Goal: Book appointment/travel/reservation

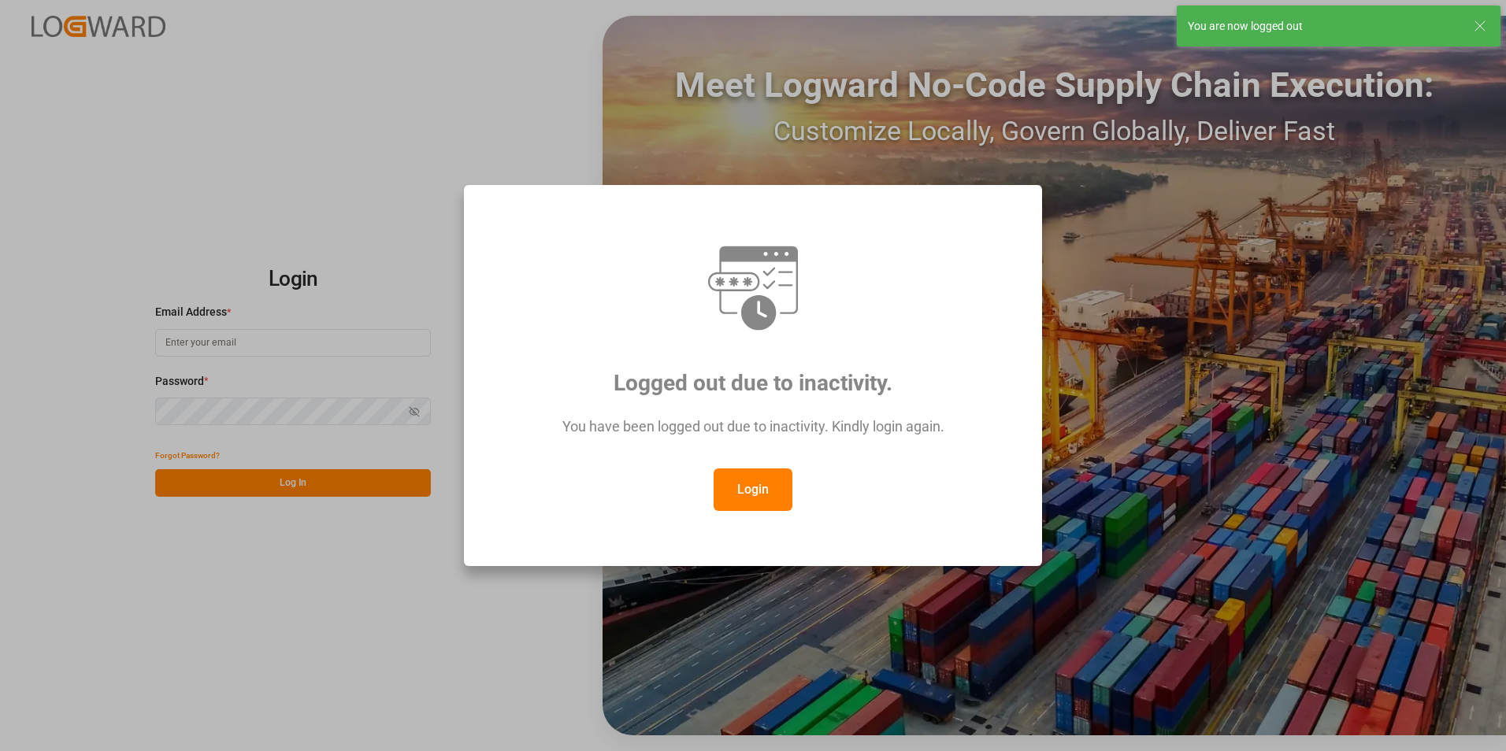
click at [735, 484] on button "Login" at bounding box center [752, 490] width 79 height 43
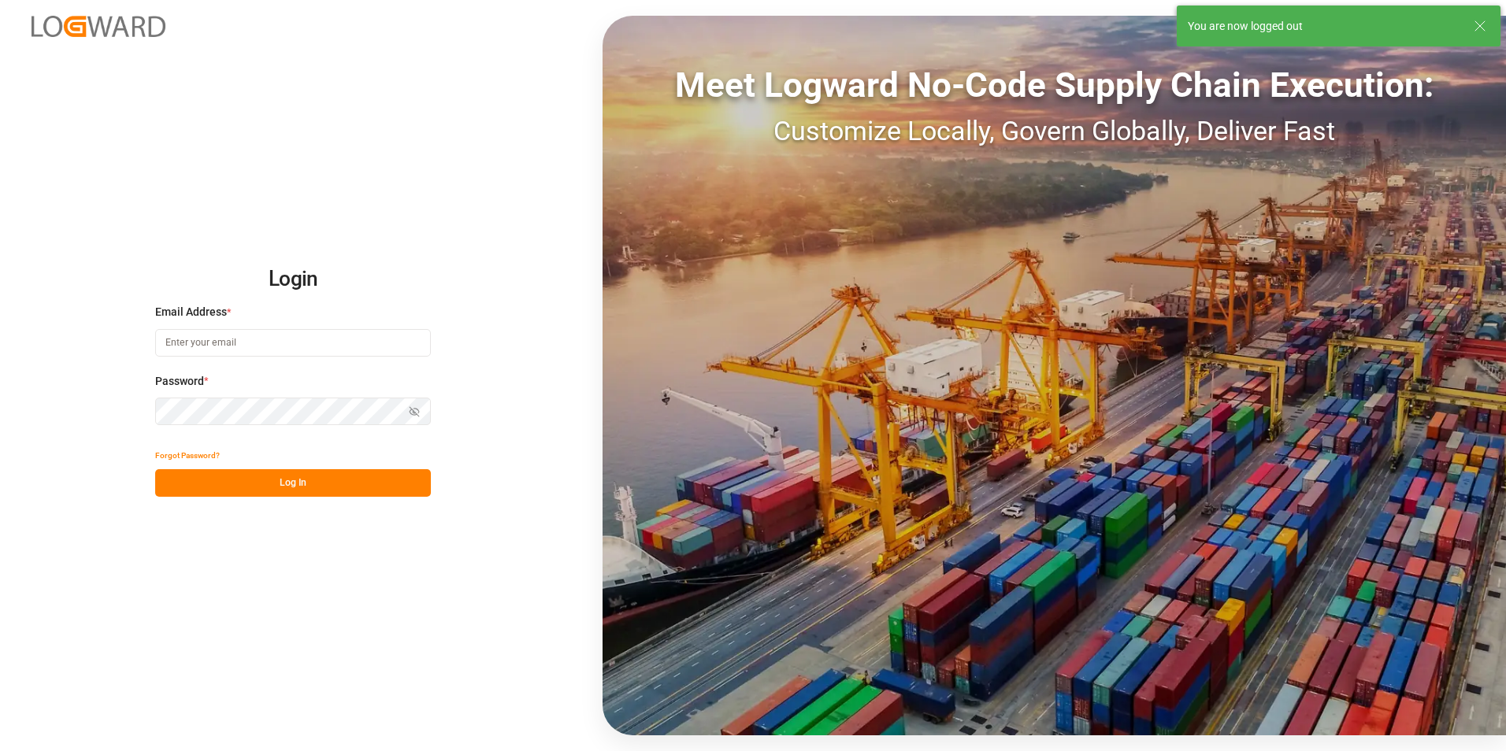
type input "veerle.bauters@compo-expert.com"
click at [280, 486] on button "Log In" at bounding box center [293, 483] width 276 height 28
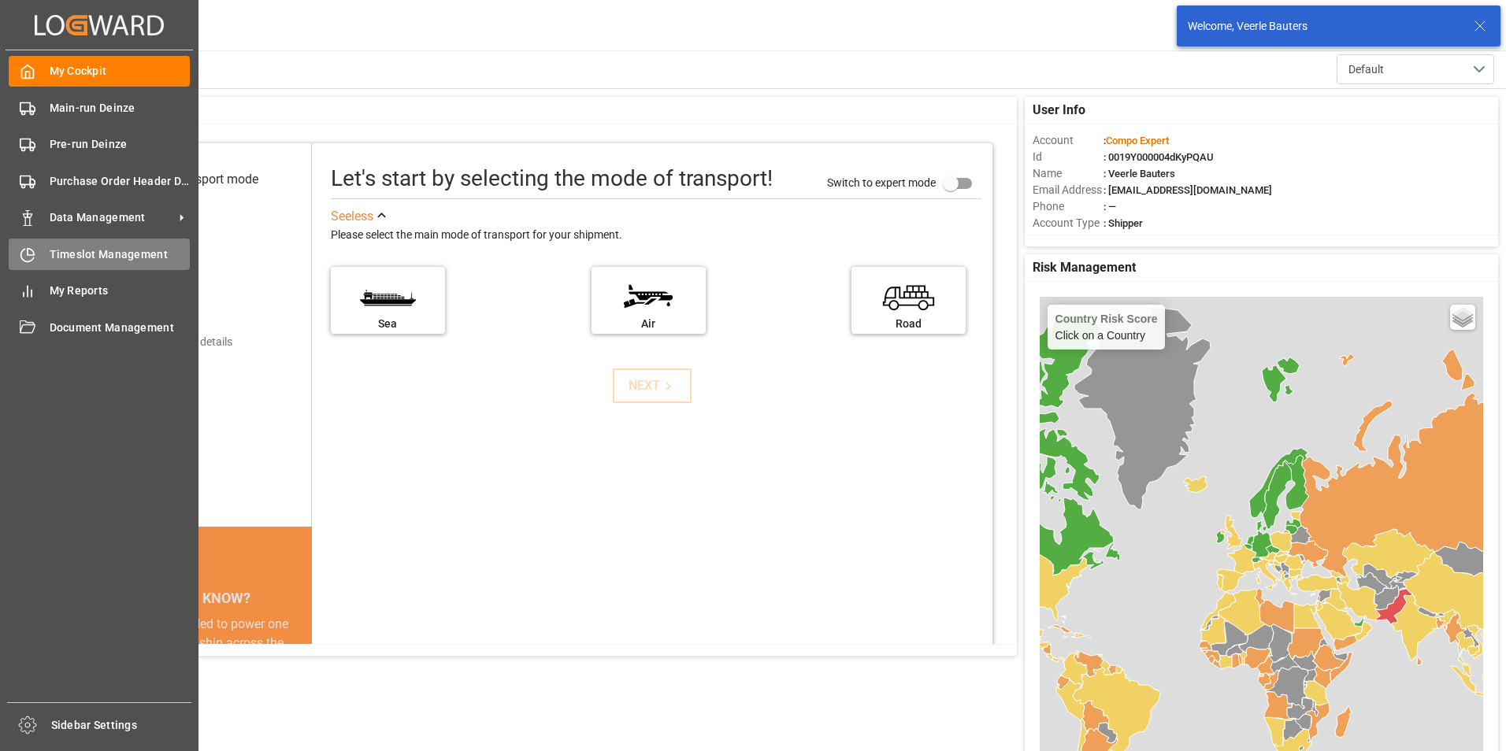
click at [24, 257] on icon at bounding box center [28, 255] width 16 height 16
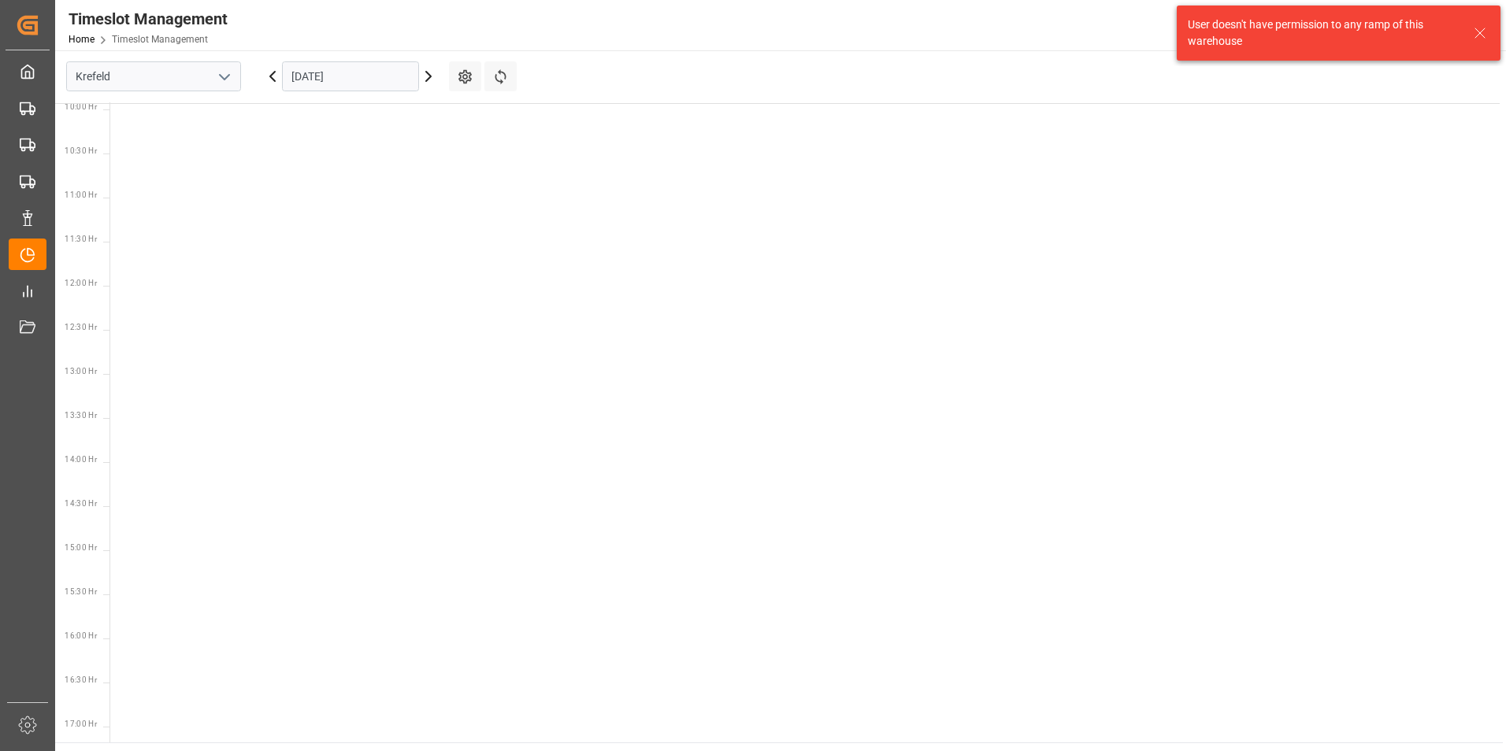
scroll to position [993, 0]
click at [223, 76] on icon "open menu" at bounding box center [224, 77] width 19 height 19
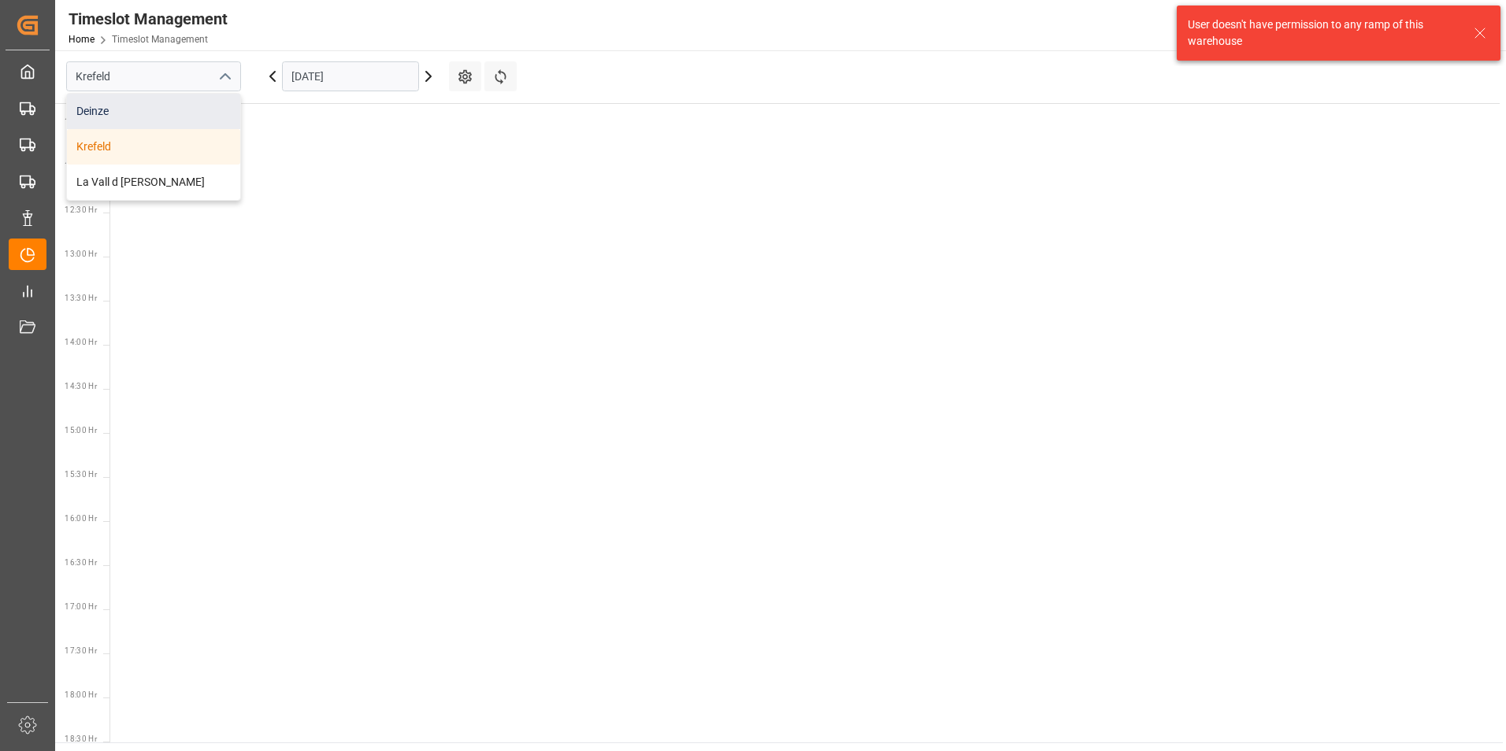
click at [90, 112] on div "Deinze" at bounding box center [153, 111] width 173 height 35
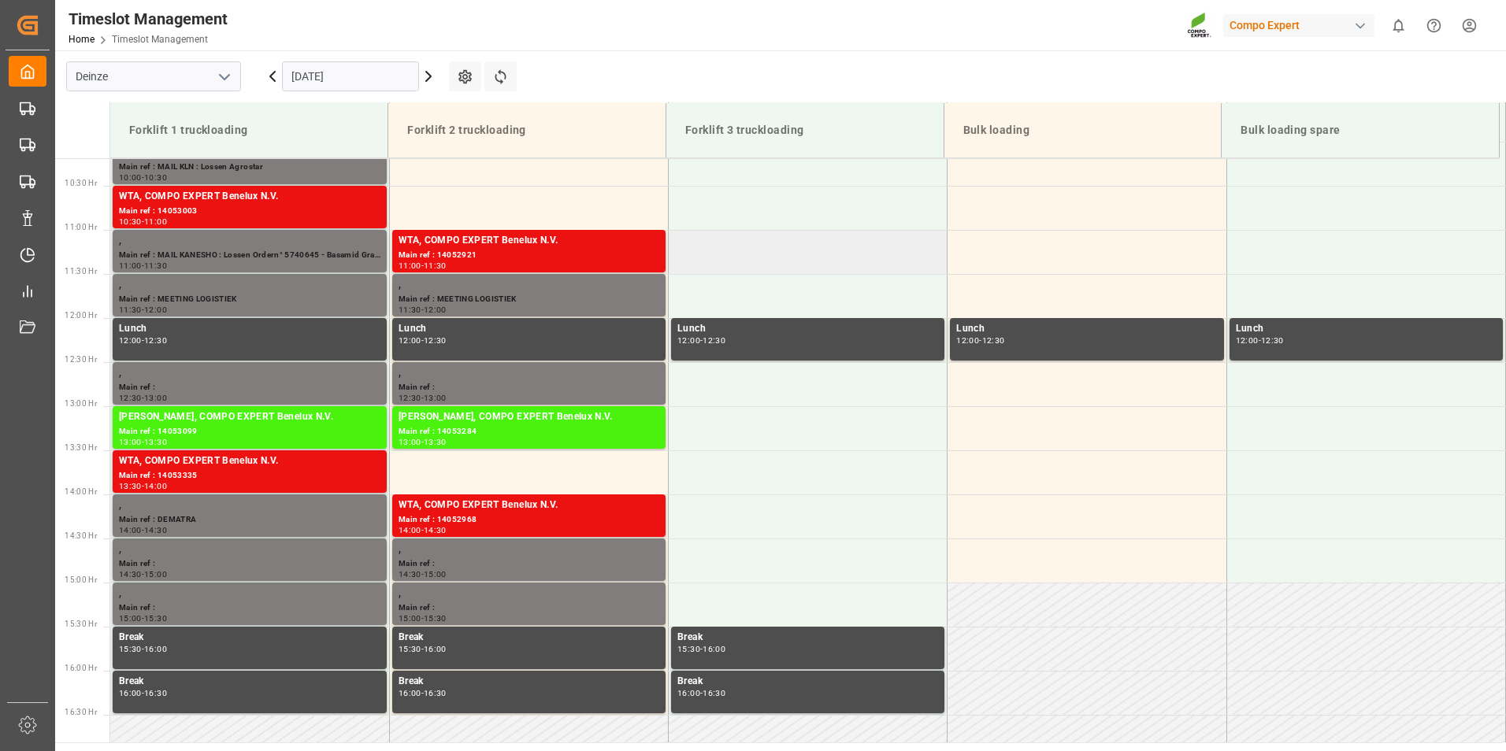
scroll to position [812, 0]
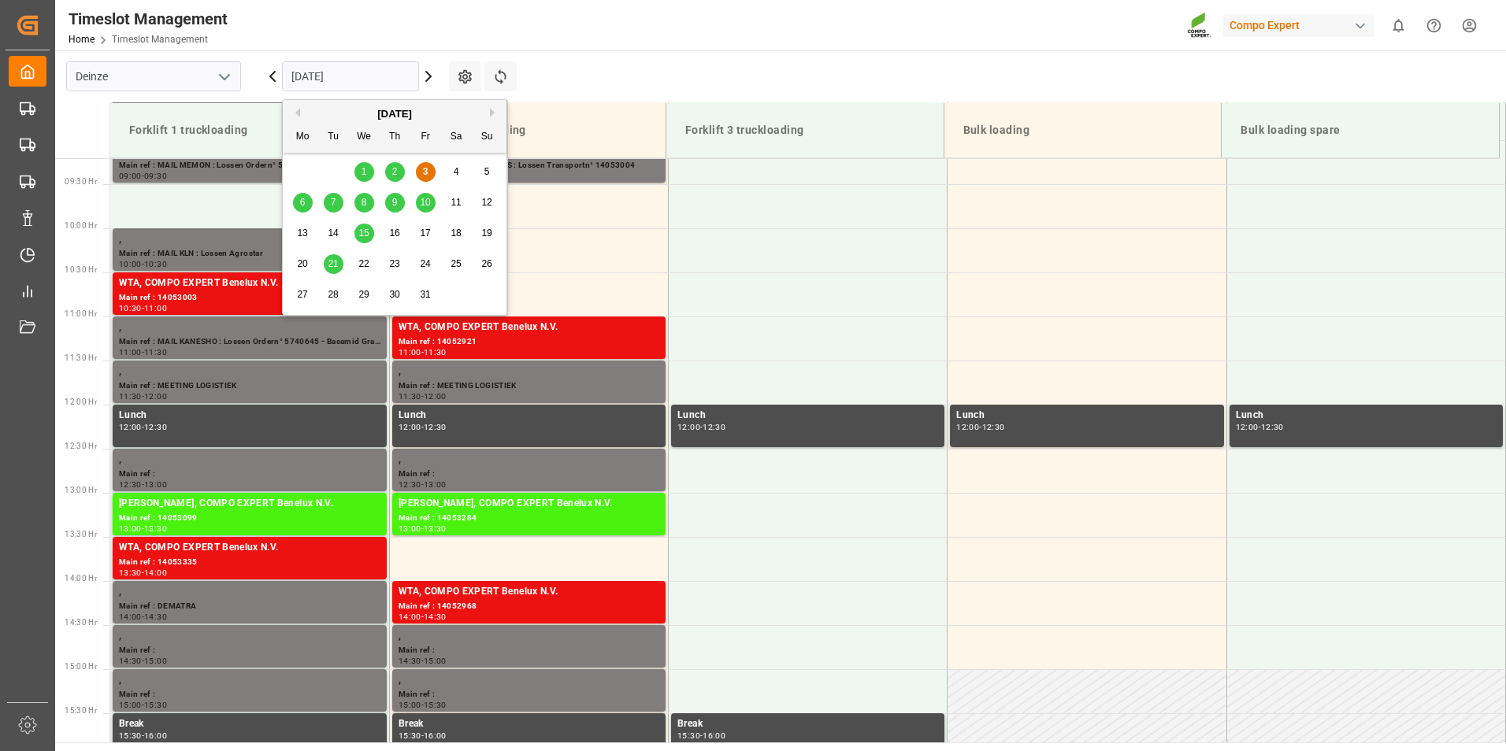
click at [372, 76] on input "[DATE]" at bounding box center [350, 76] width 137 height 30
click at [298, 202] on div "6" at bounding box center [303, 203] width 20 height 19
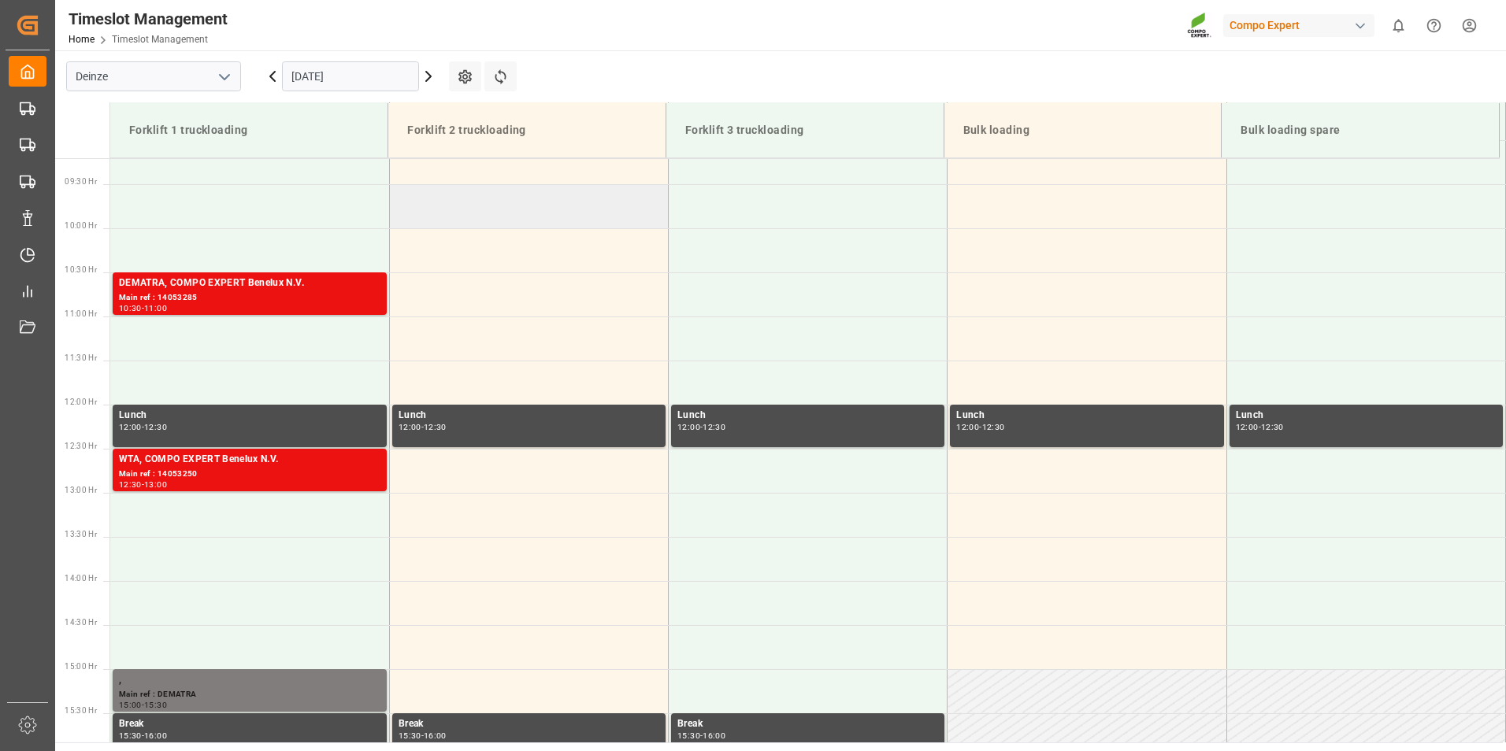
scroll to position [654, 0]
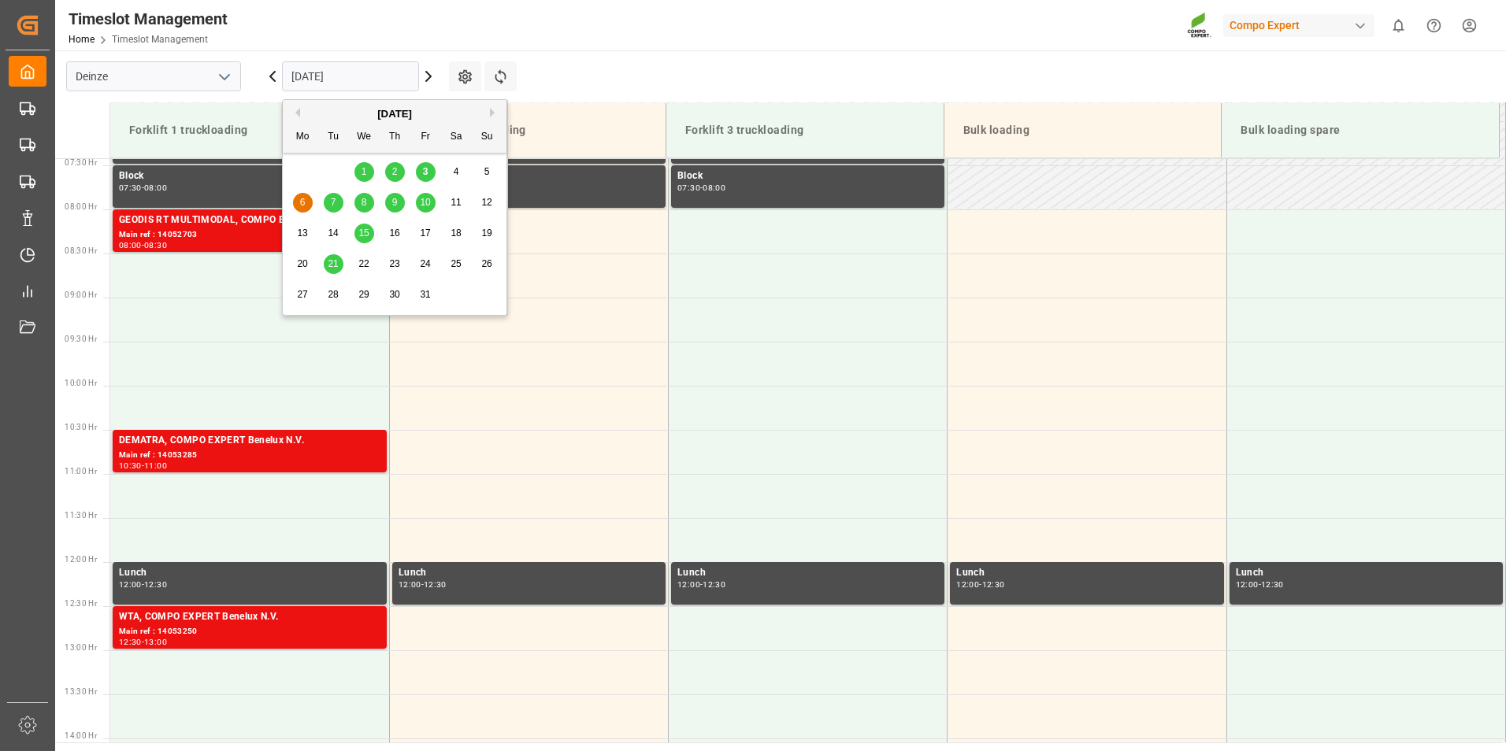
click at [406, 82] on input "[DATE]" at bounding box center [350, 76] width 137 height 30
click at [428, 171] on span "3" at bounding box center [426, 171] width 6 height 11
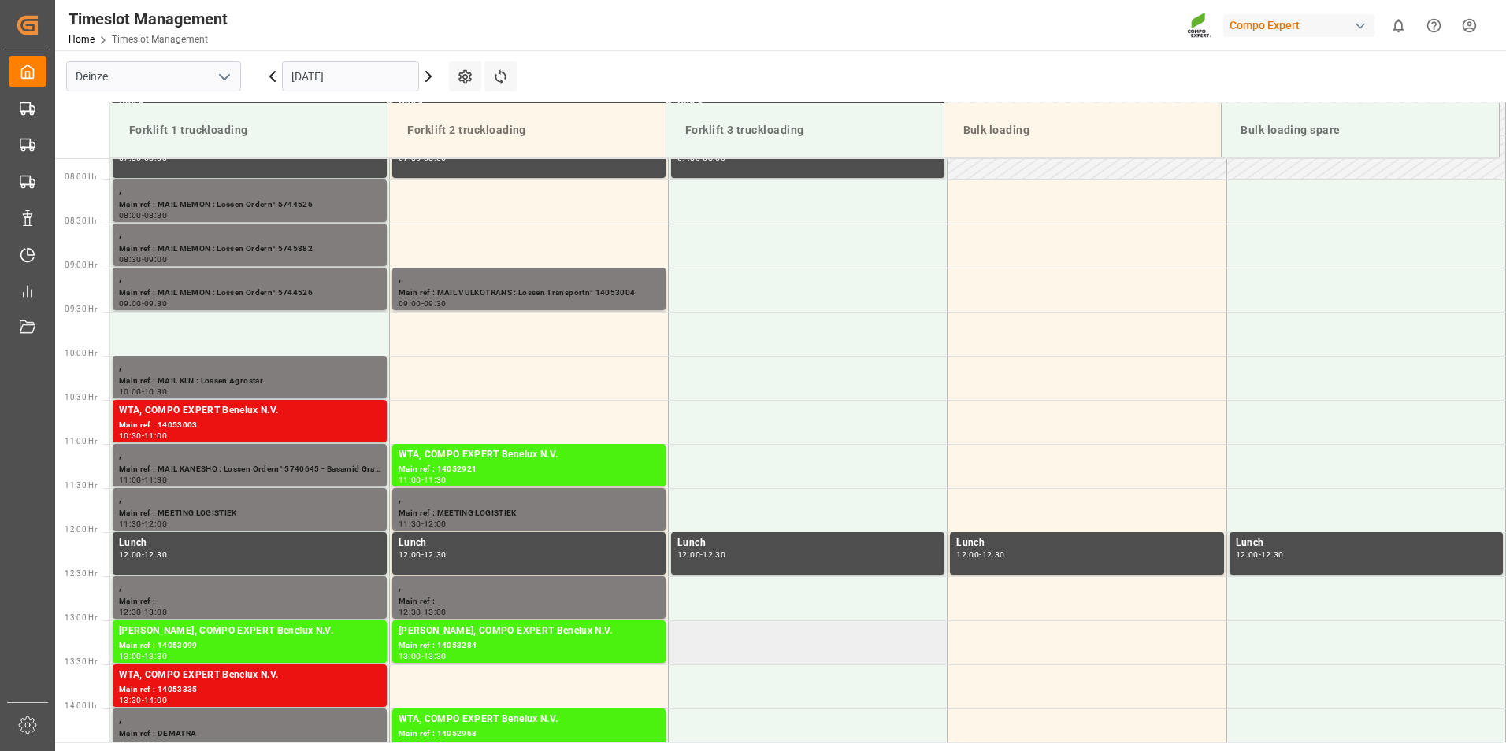
scroll to position [821, 0]
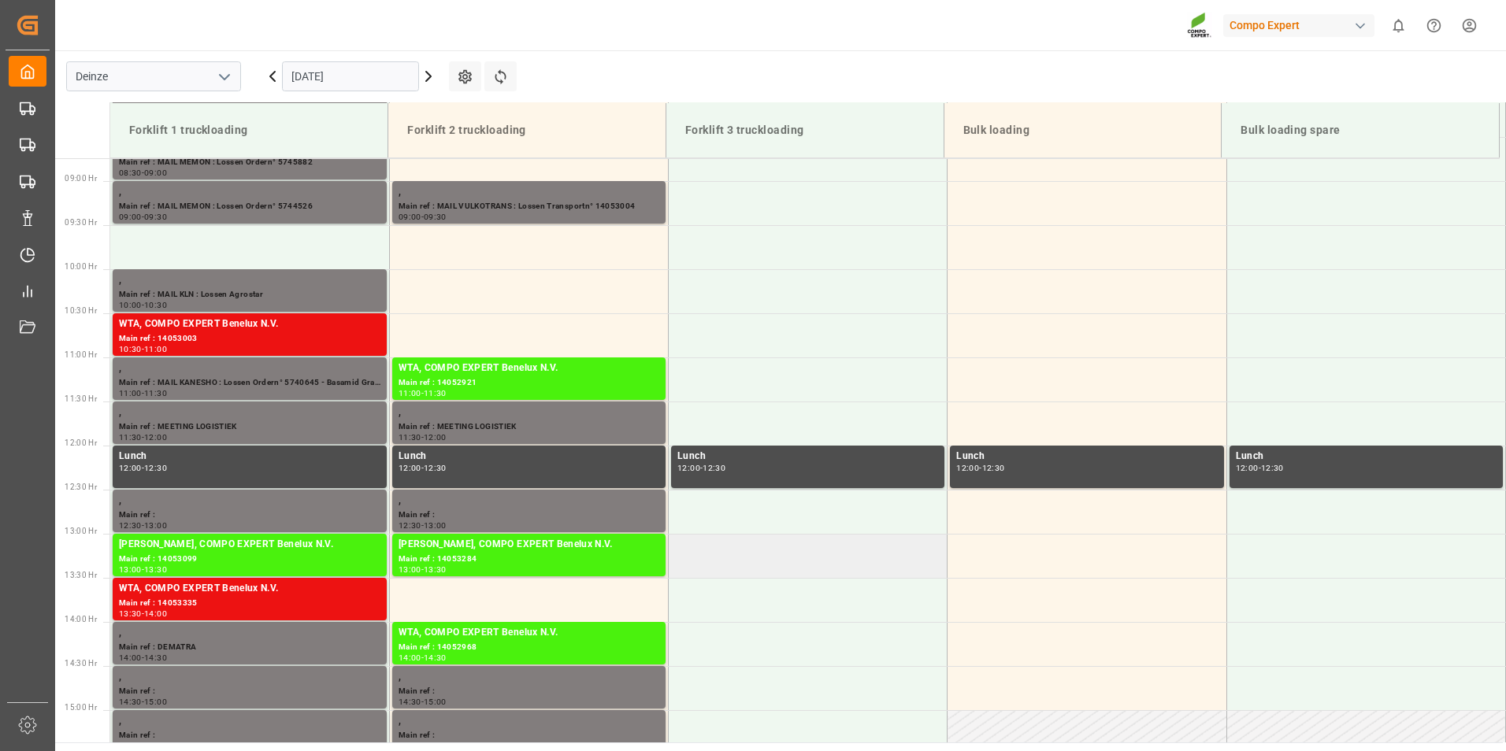
scroll to position [743, 0]
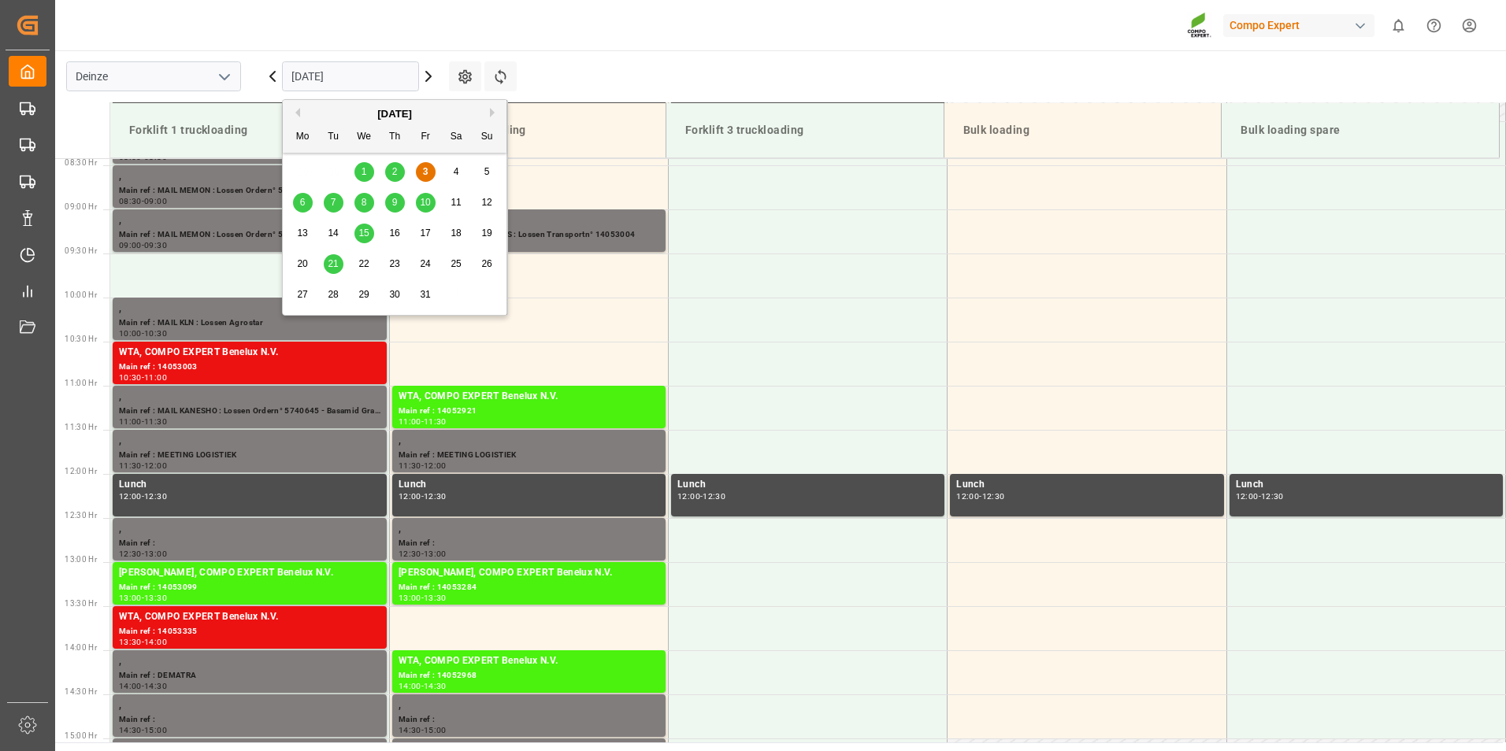
click at [358, 80] on input "[DATE]" at bounding box center [350, 76] width 137 height 30
click at [306, 206] on div "6" at bounding box center [303, 203] width 20 height 19
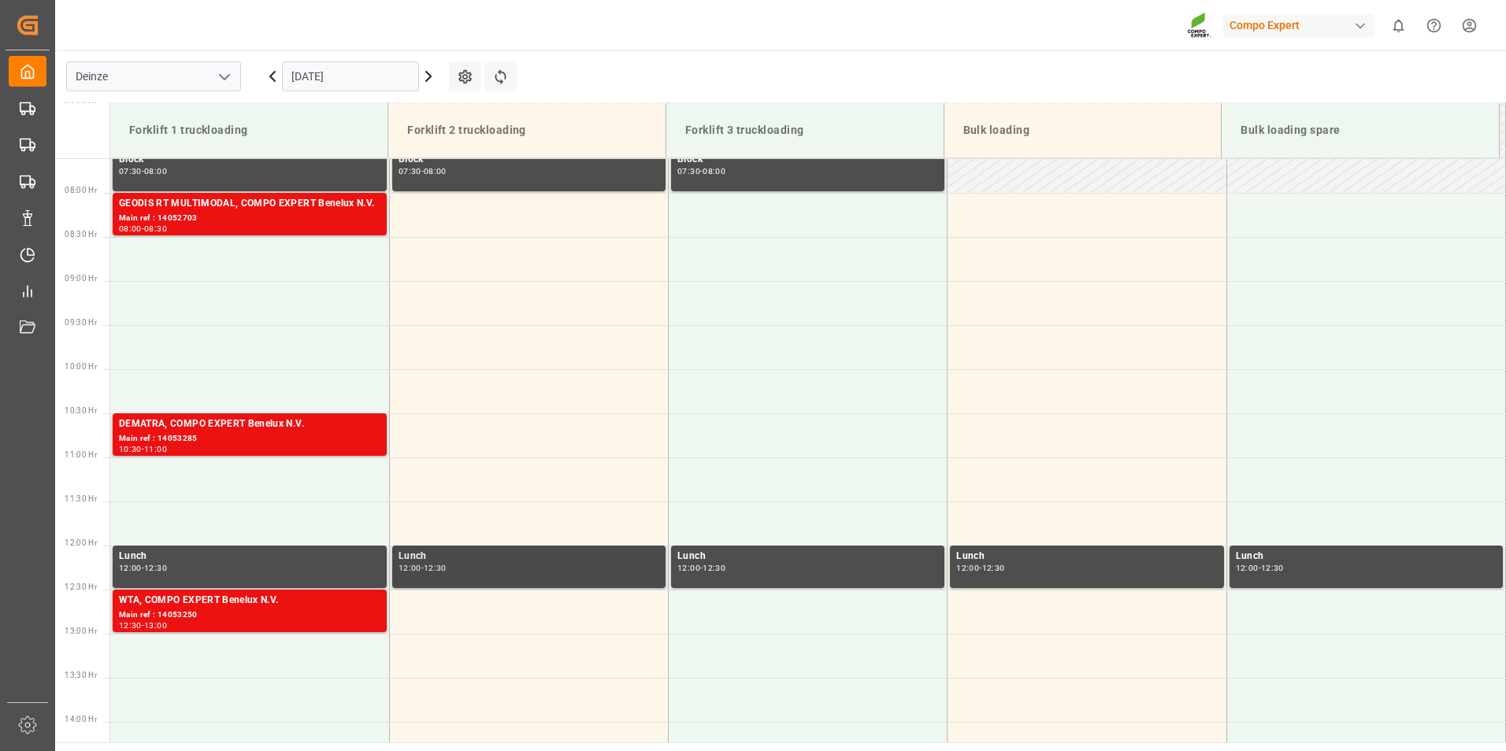
scroll to position [585, 0]
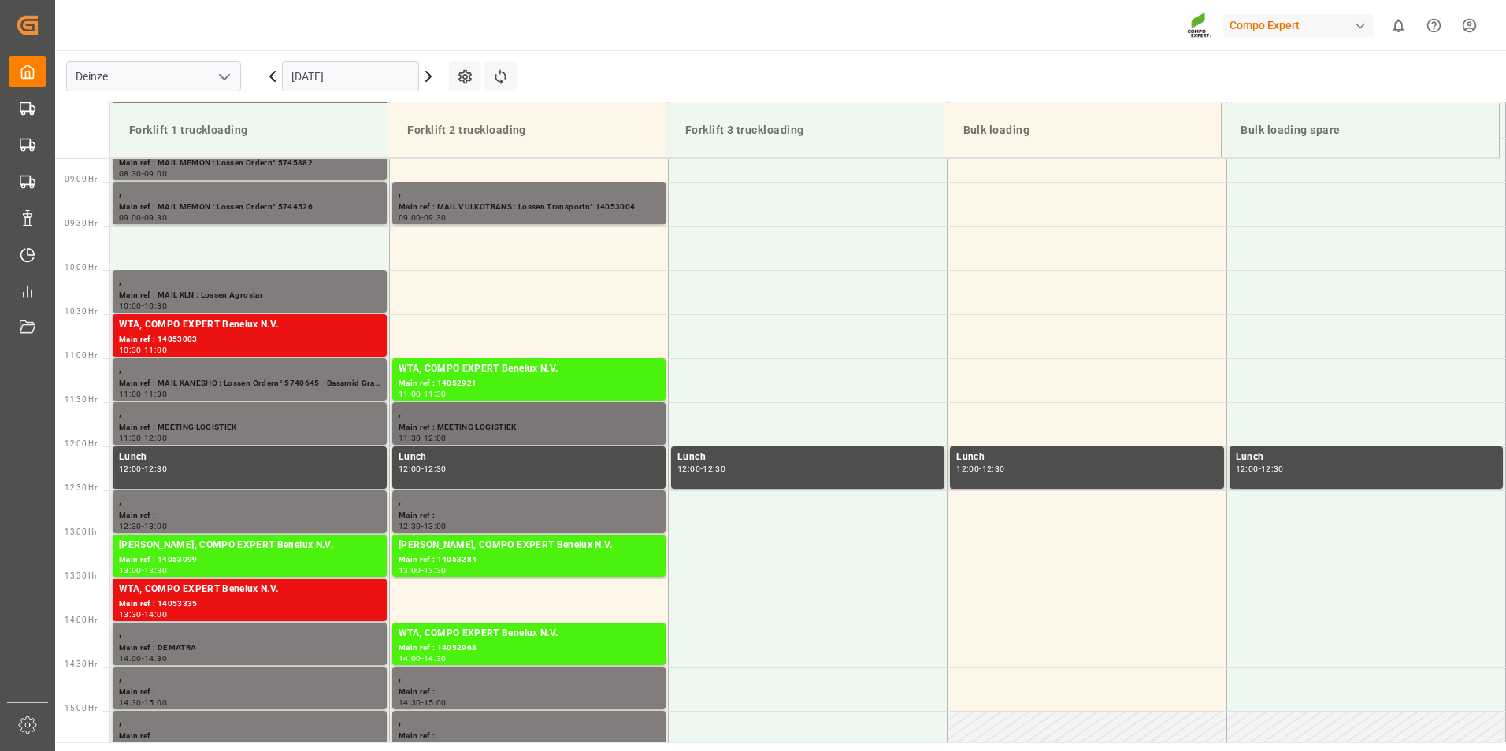
scroll to position [743, 0]
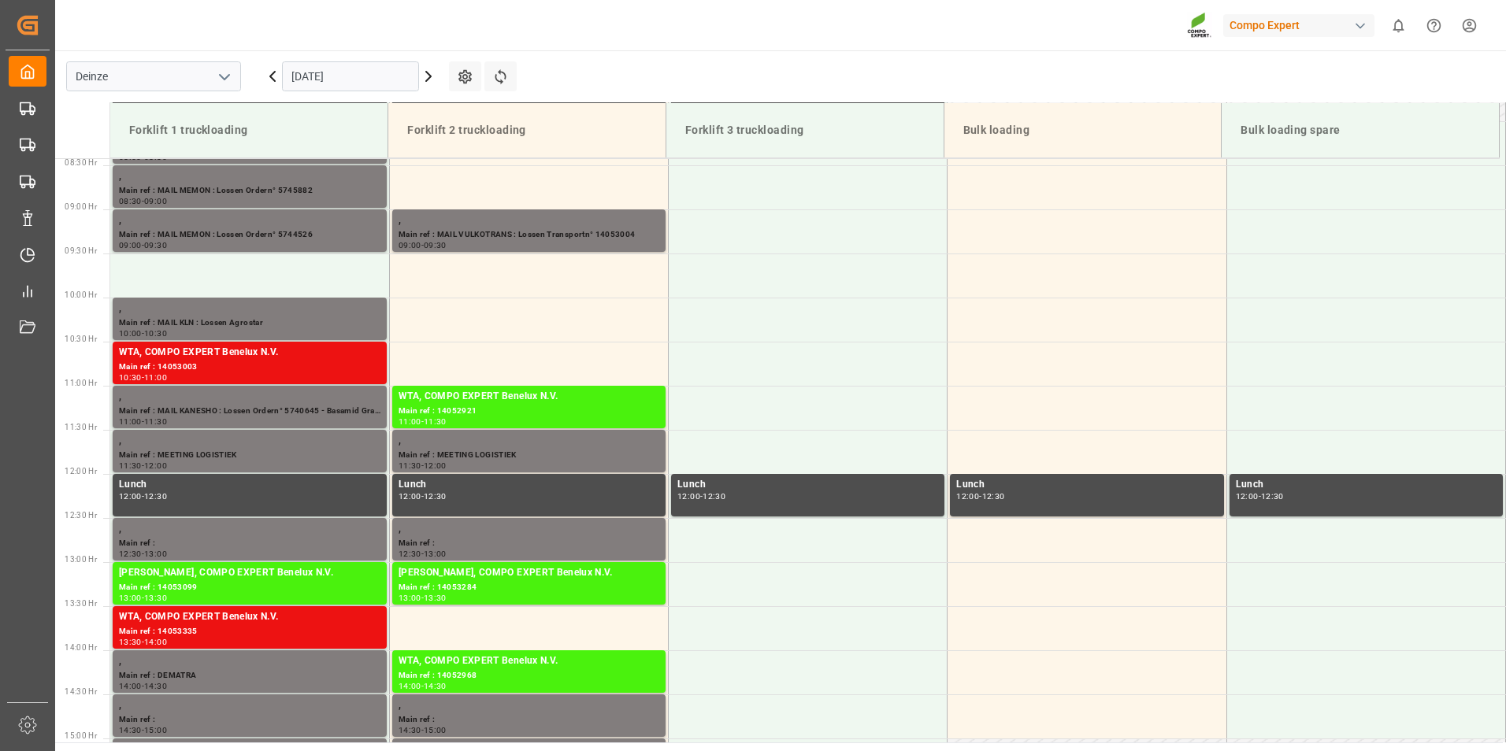
click at [385, 81] on input "[DATE]" at bounding box center [350, 76] width 137 height 30
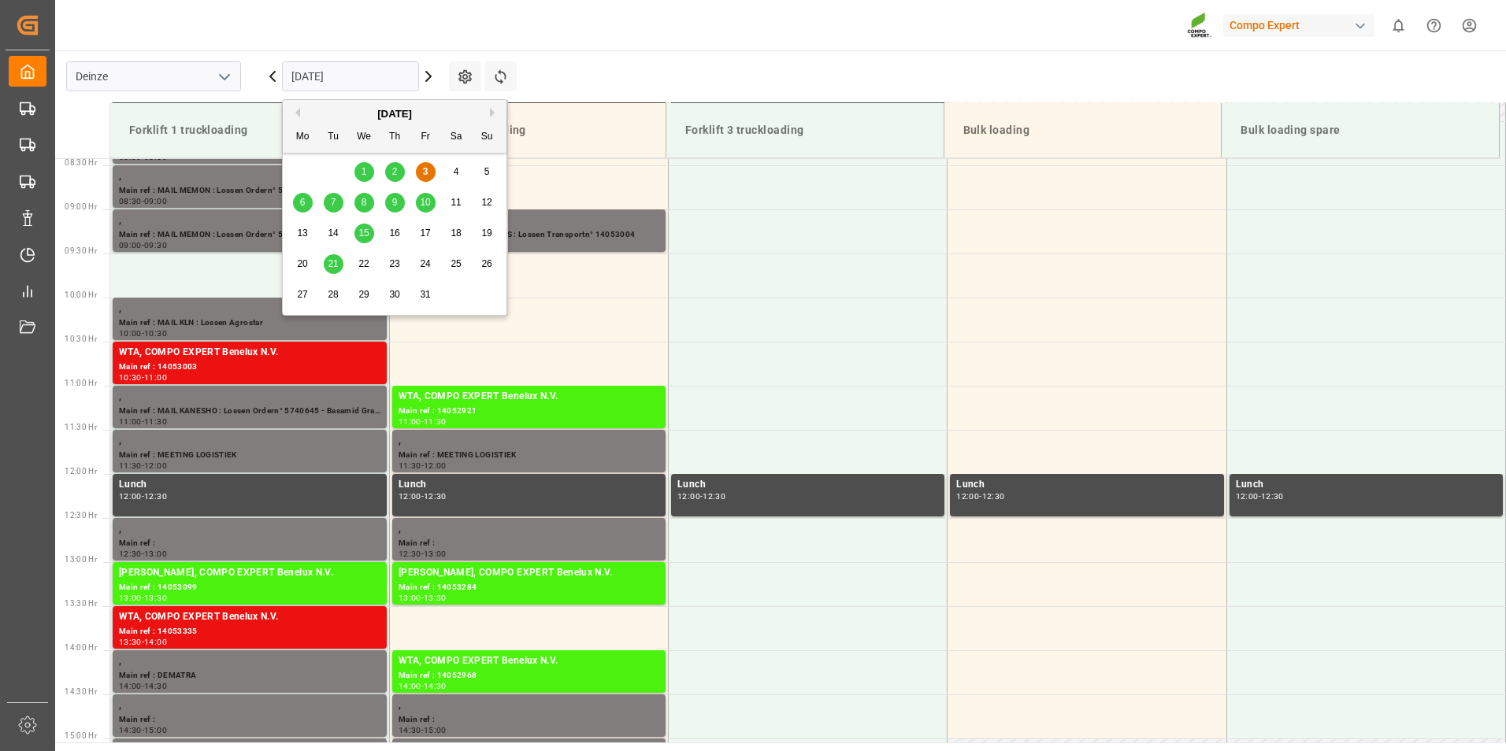
click at [305, 209] on div "6" at bounding box center [303, 203] width 20 height 19
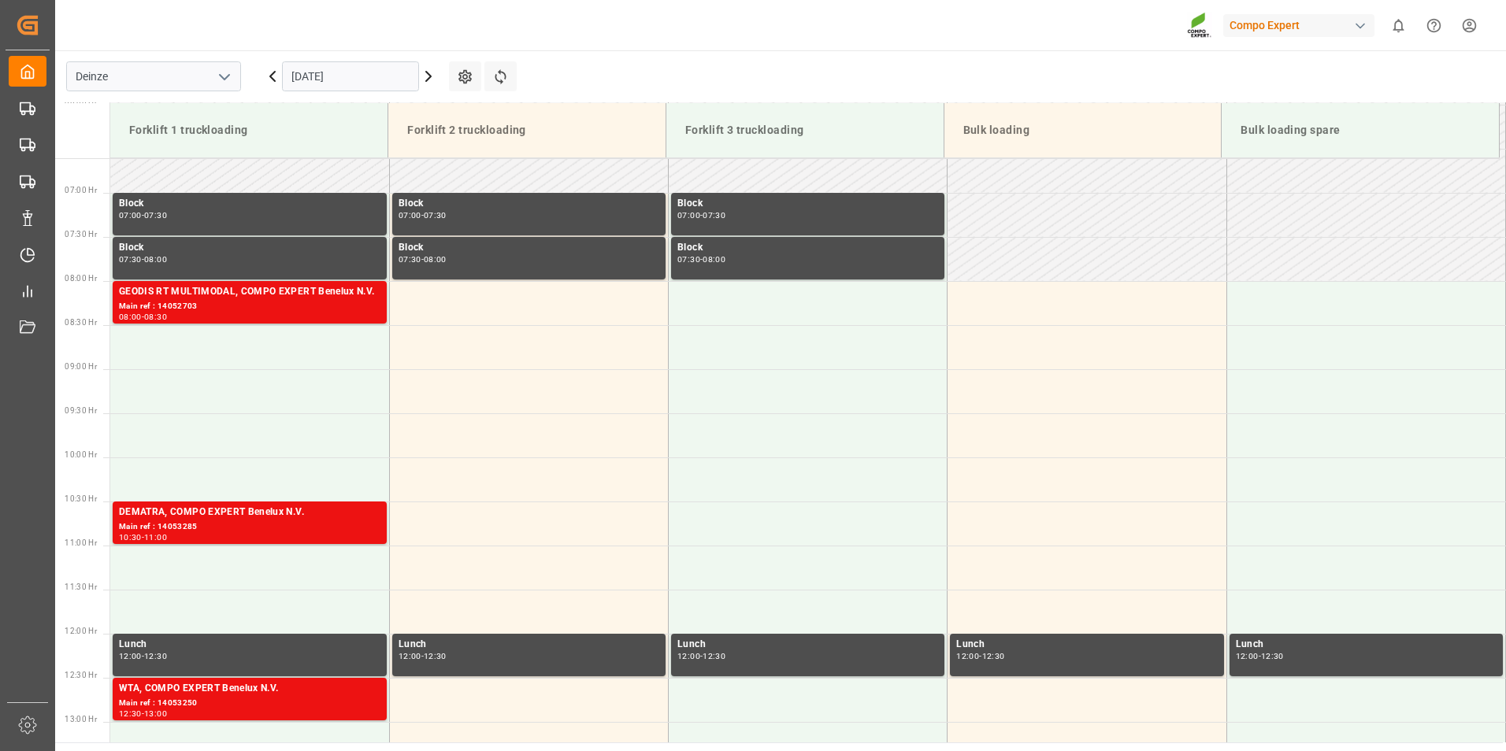
scroll to position [478, 0]
